Goal: Go to known website: Go to known website

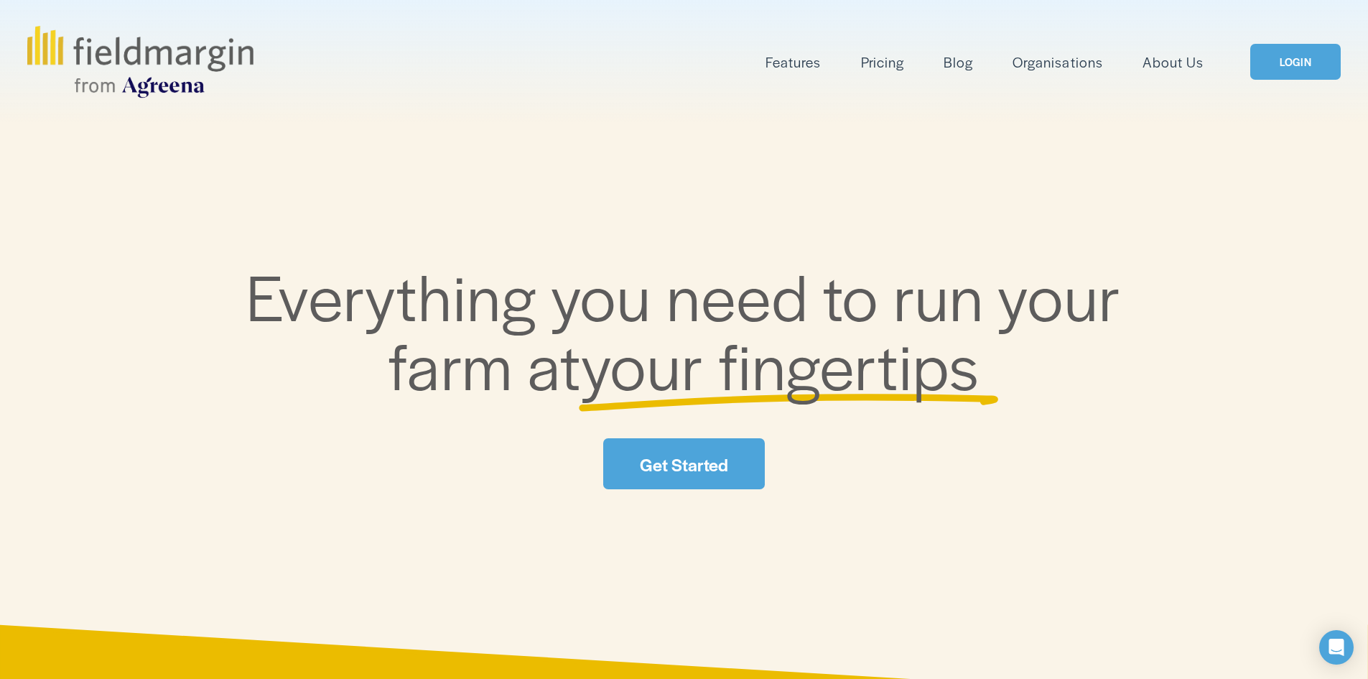
click at [1295, 65] on link "LOGIN" at bounding box center [1296, 62] width 91 height 37
